Goal: Task Accomplishment & Management: Use online tool/utility

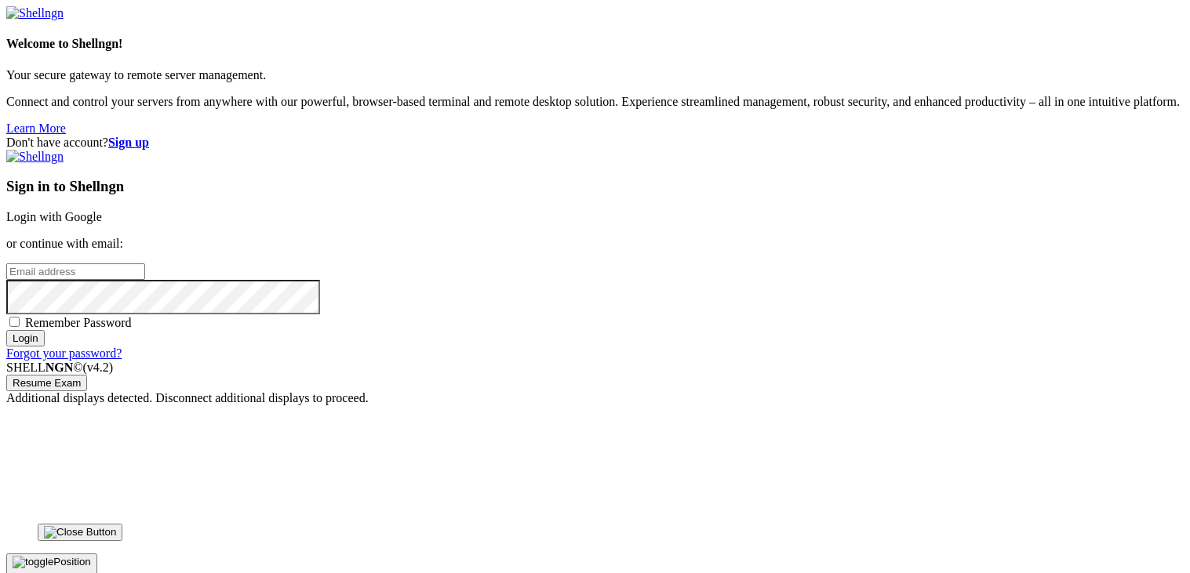
click at [102, 210] on link "Login with Google" at bounding box center [54, 216] width 96 height 13
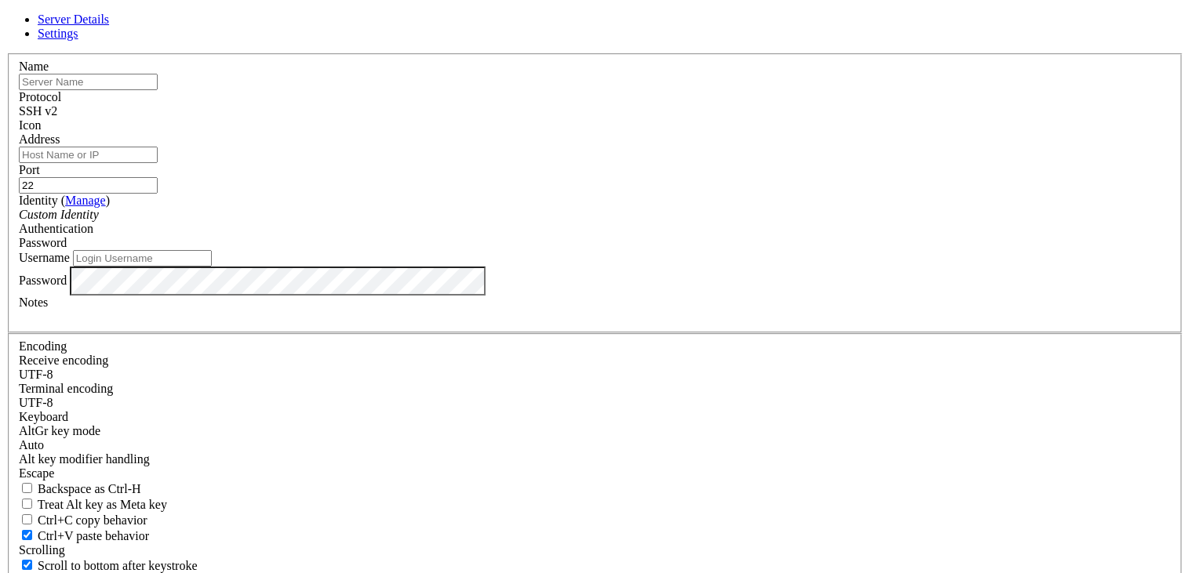
click at [158, 90] on input "text" at bounding box center [88, 82] width 139 height 16
type input "p"
type input "home server"
click at [158, 163] on input "Address" at bounding box center [88, 155] width 139 height 16
type input "[TECHNICAL_ID]"
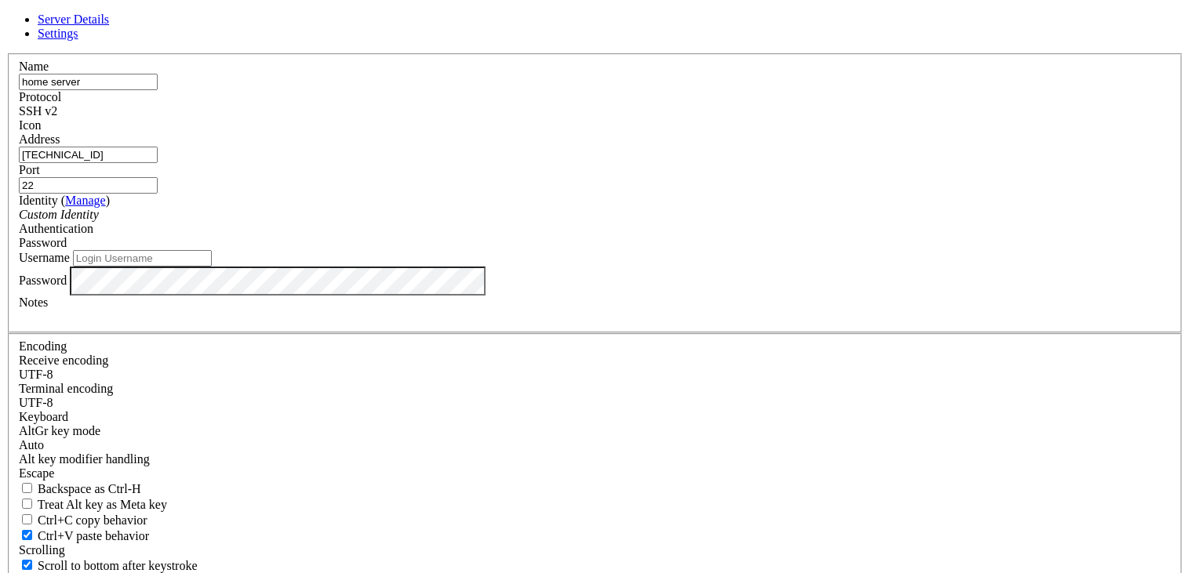
click at [158, 194] on input "22" at bounding box center [88, 185] width 139 height 16
type input "2200"
click at [212, 267] on input "Username" at bounding box center [142, 258] width 139 height 16
type input "Administrator"
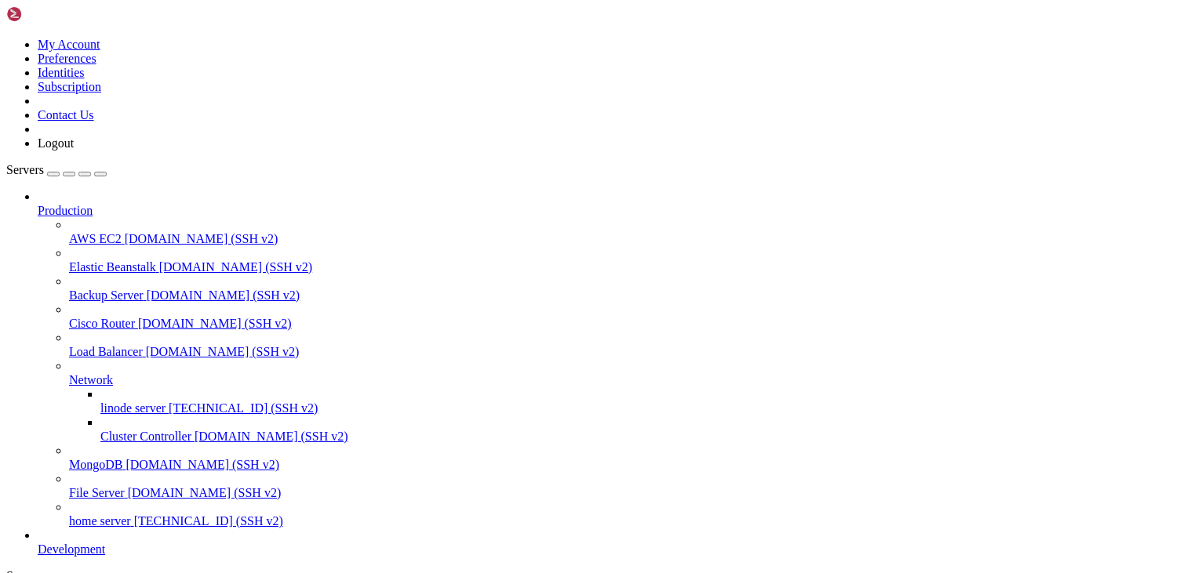
scroll to position [17, 0]
click at [82, 528] on span "home server" at bounding box center [100, 521] width 62 height 13
